Goal: Find specific page/section: Find specific page/section

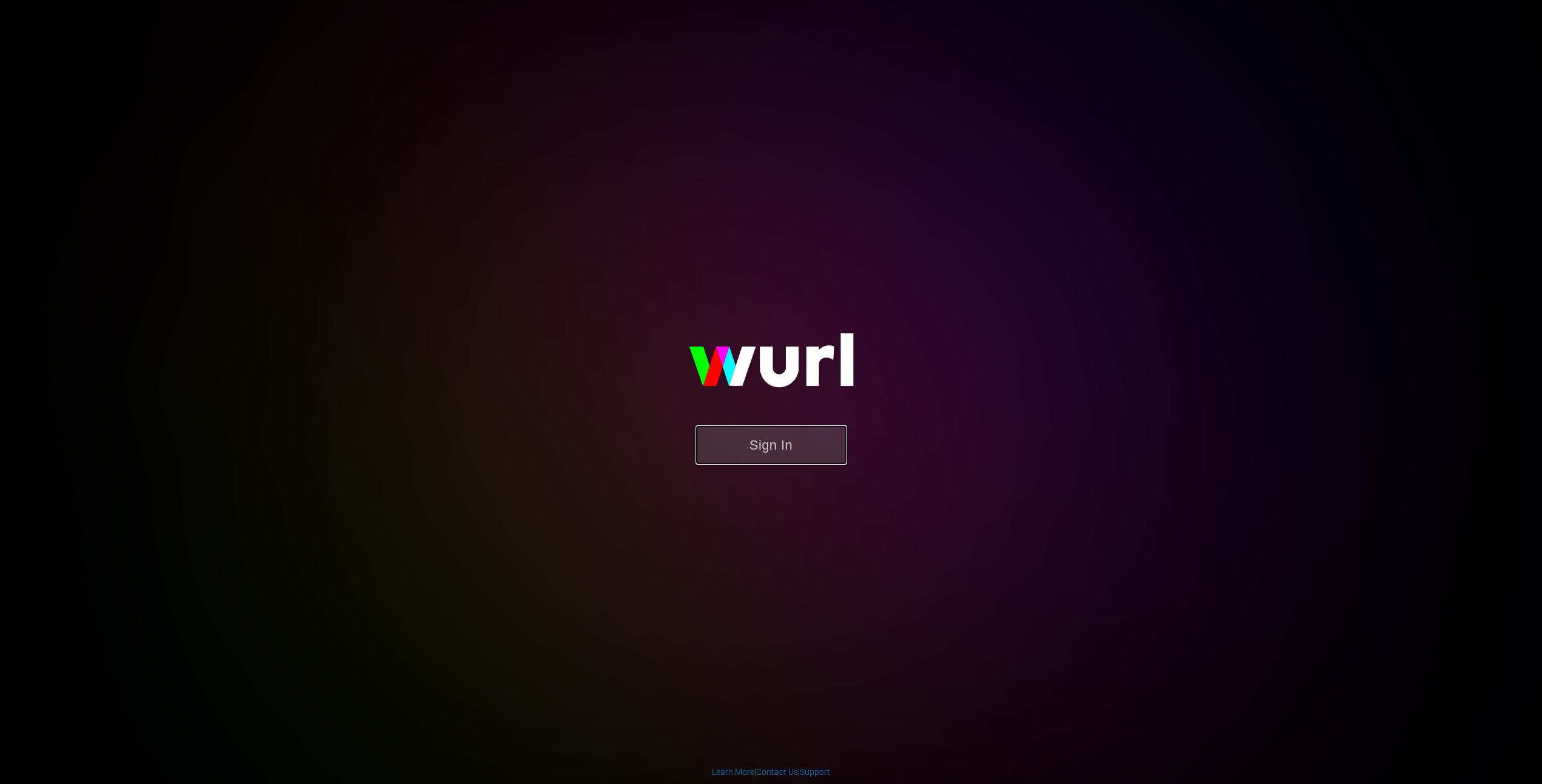
click at [774, 446] on button "Sign In" at bounding box center [771, 445] width 152 height 40
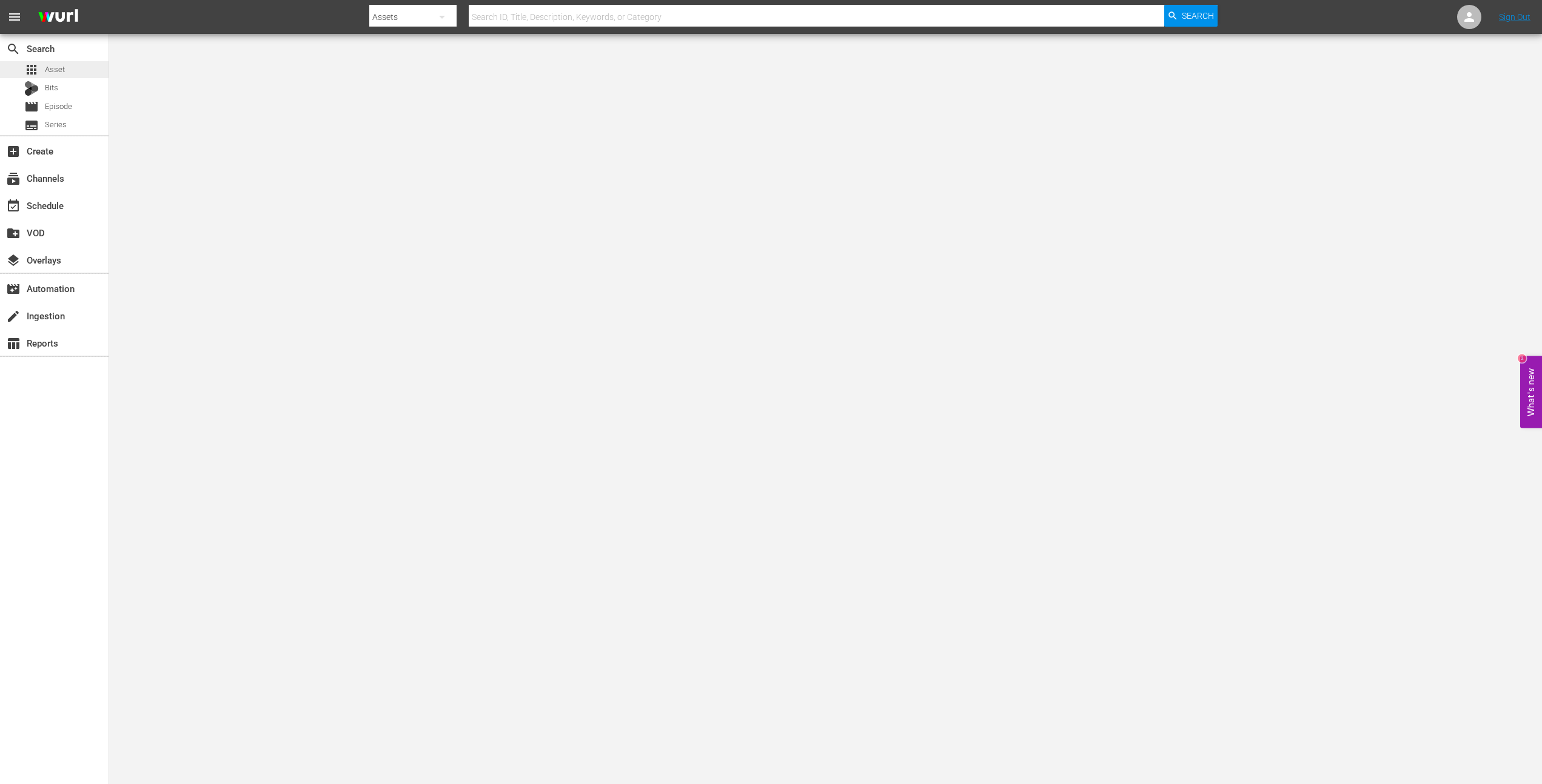
click at [56, 71] on span "Asset" at bounding box center [55, 70] width 20 height 12
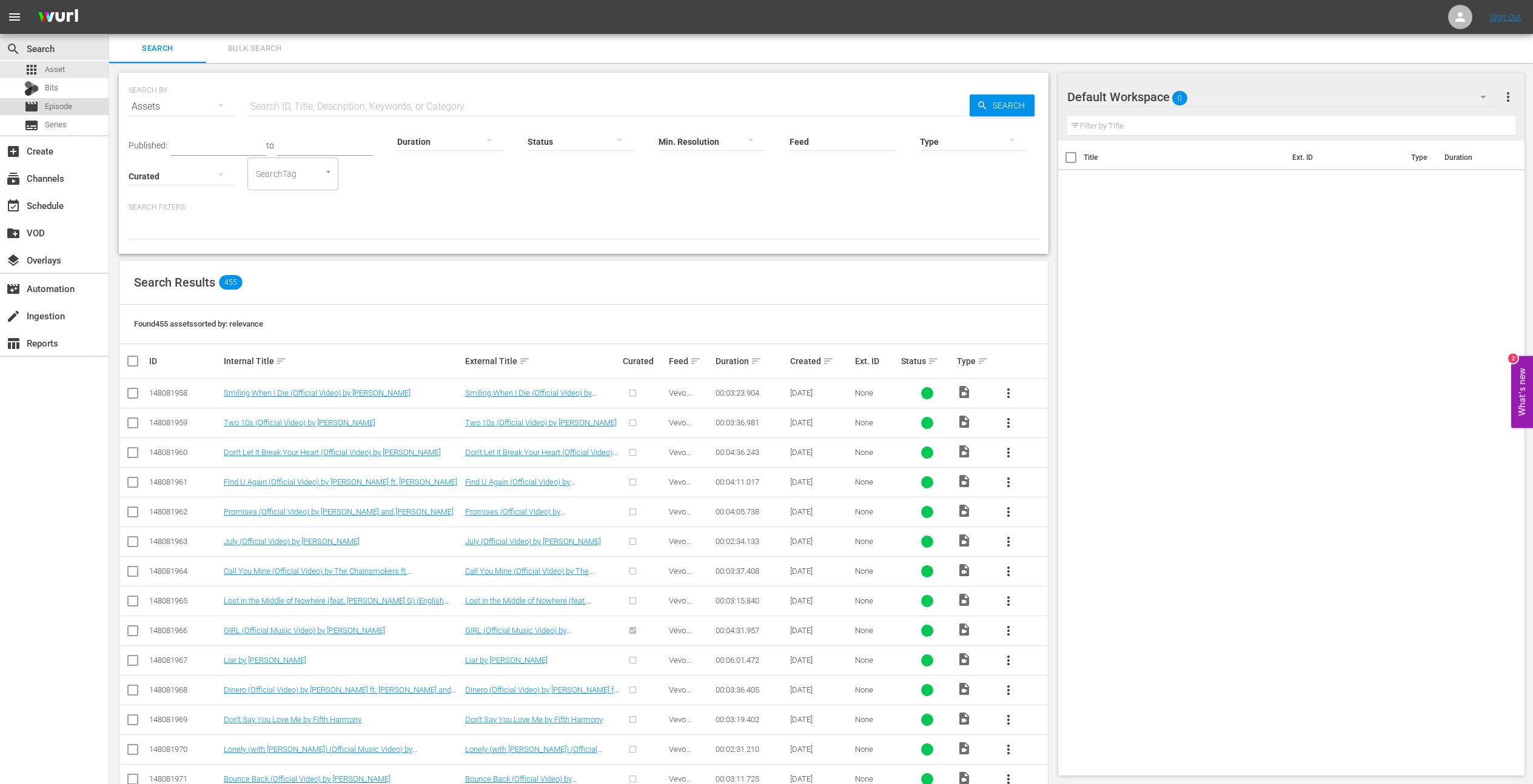
click at [59, 106] on span "Episode" at bounding box center [58, 106] width 27 height 12
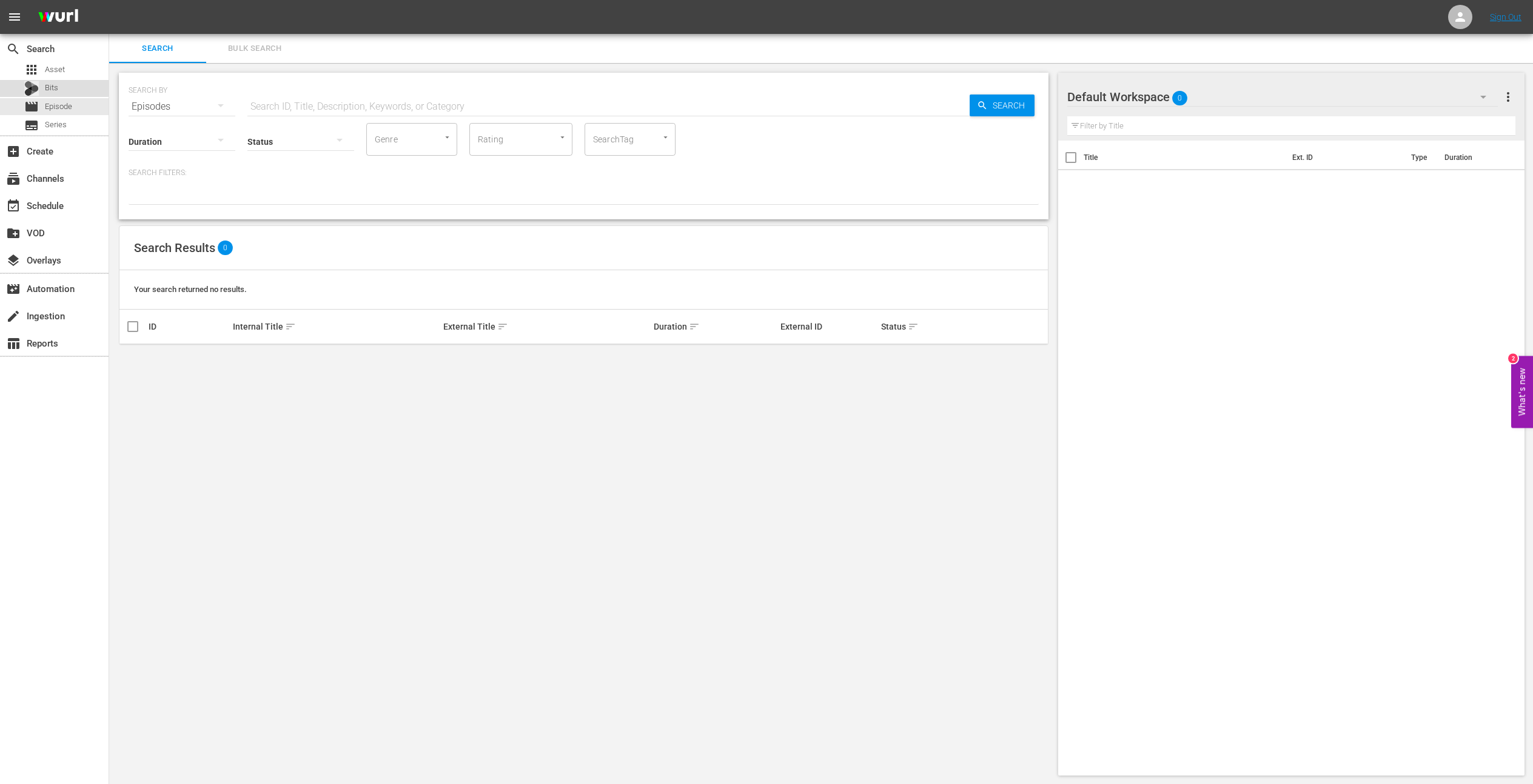
click at [53, 87] on span "Bits" at bounding box center [52, 88] width 13 height 12
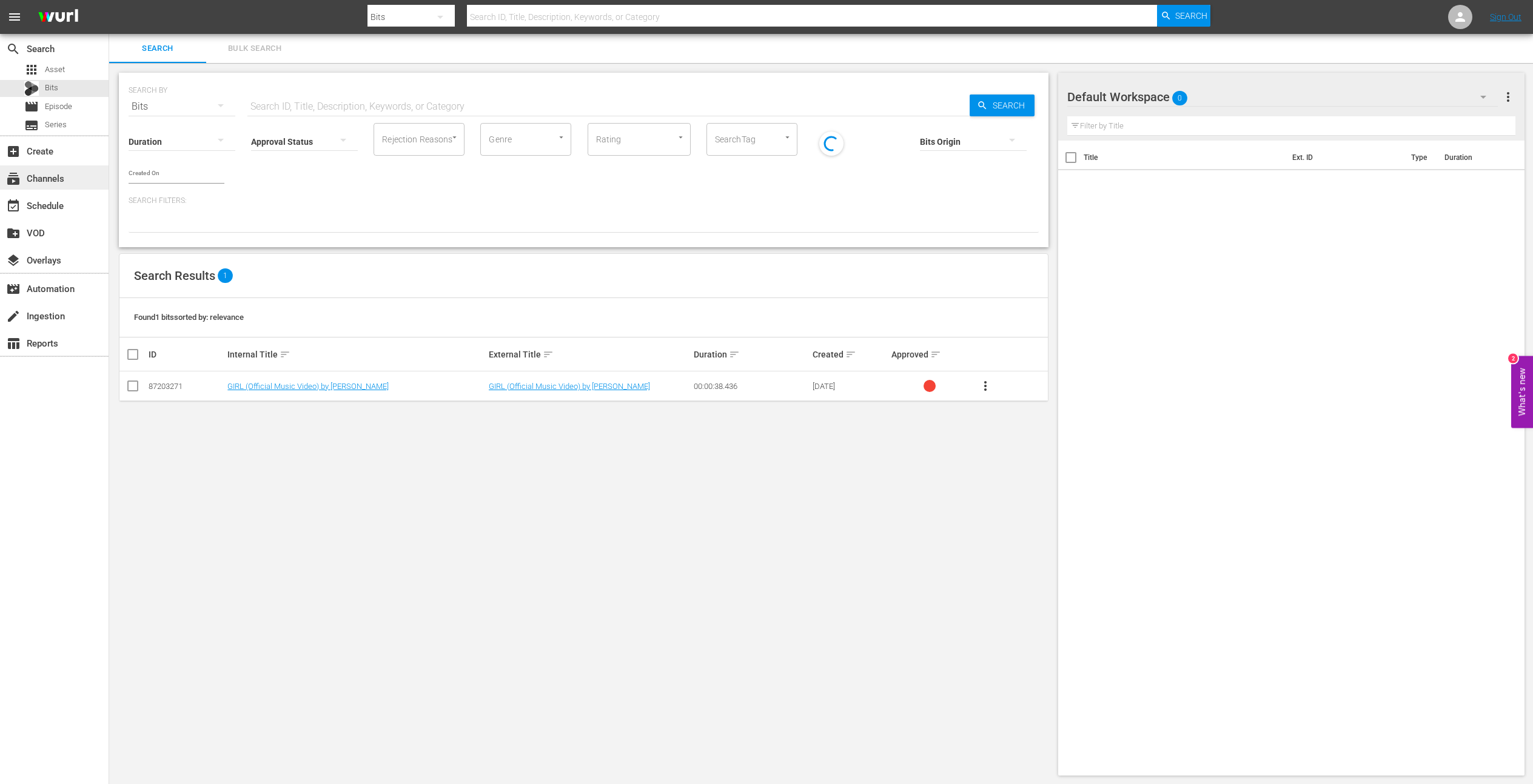
click at [53, 182] on div "subscriptions Channels" at bounding box center [34, 176] width 68 height 11
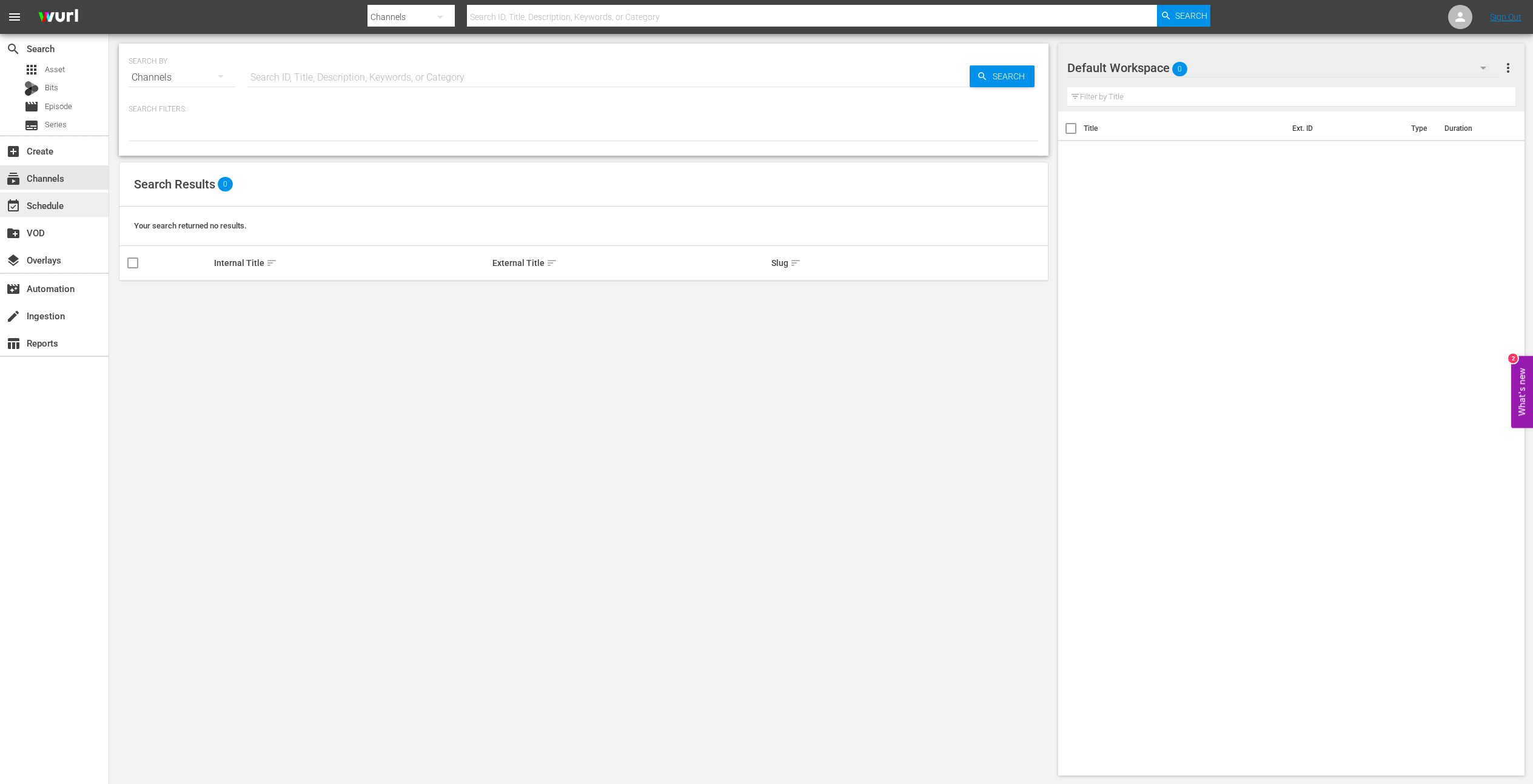
click at [55, 206] on div "event_available Schedule" at bounding box center [34, 204] width 68 height 11
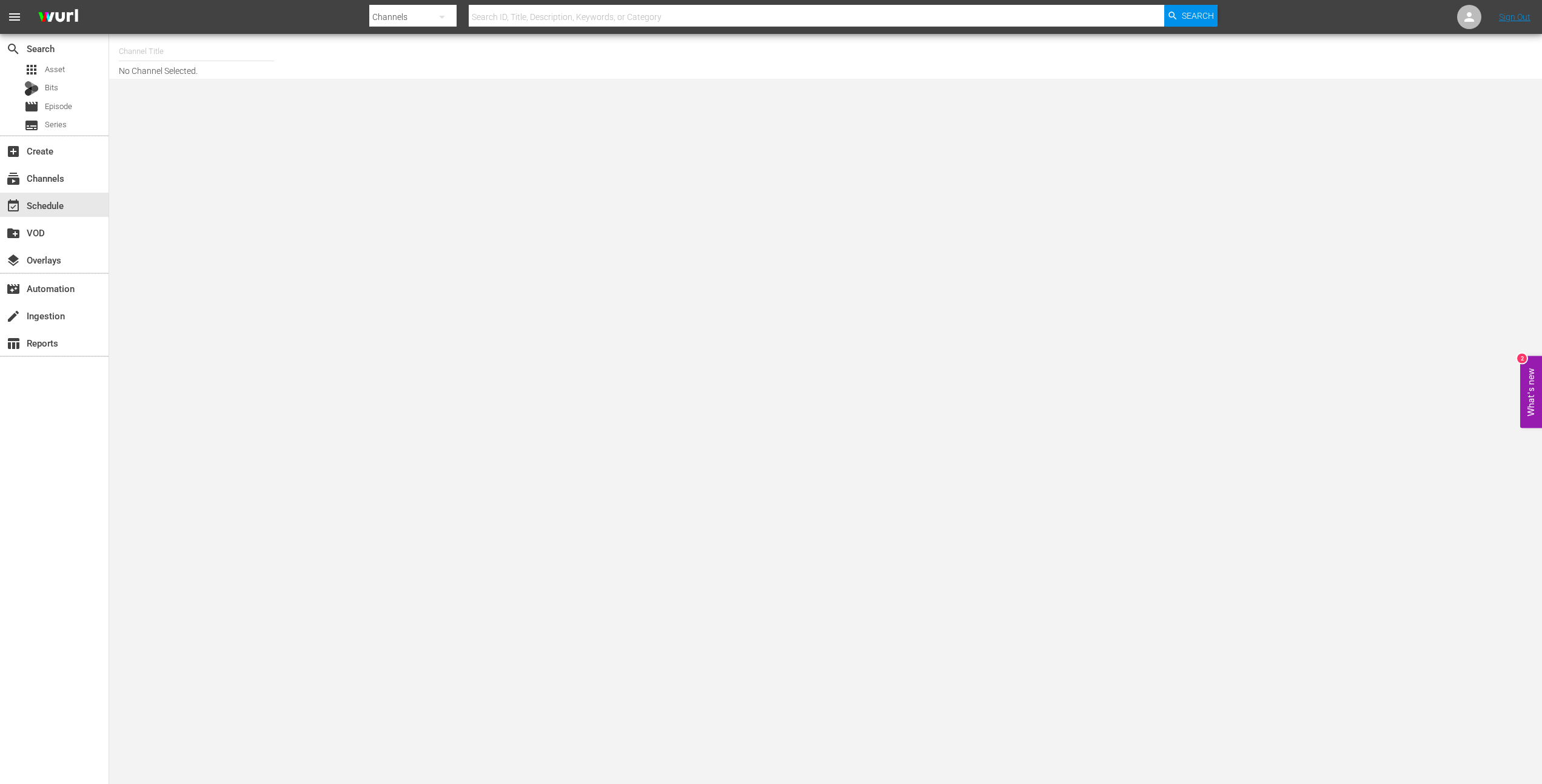
click at [62, 463] on div "search Search apps Asset Bits movie Episode subtitles Series add_box Create sub…" at bounding box center [54, 426] width 109 height 784
